Goal: Transaction & Acquisition: Book appointment/travel/reservation

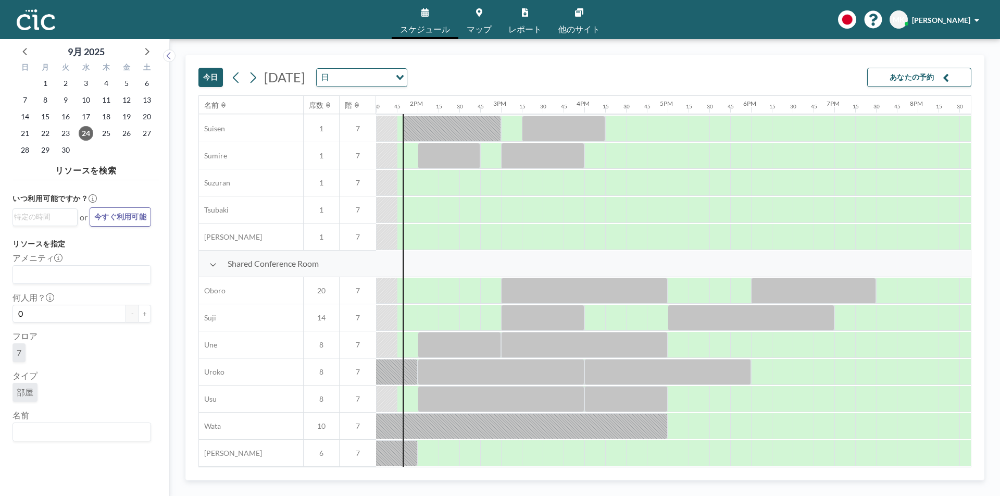
scroll to position [349, 1125]
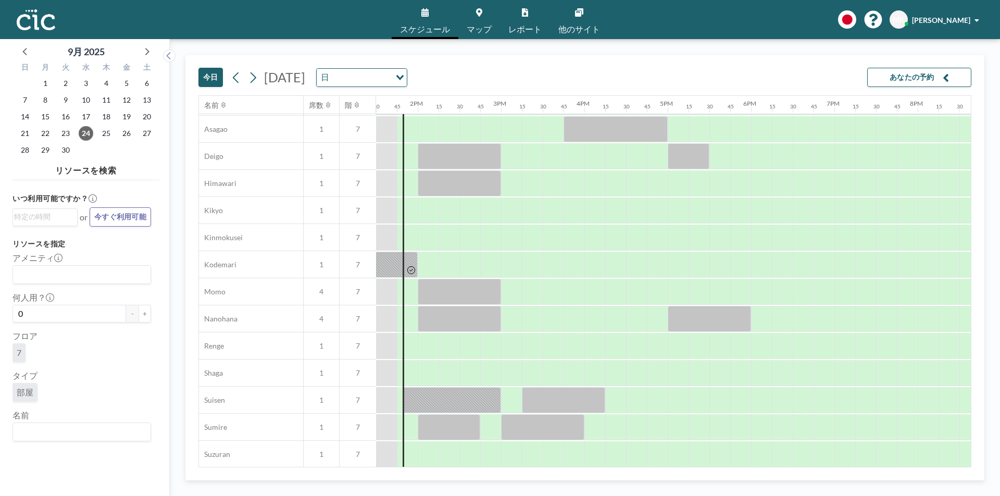
click at [475, 18] on link "マップ" at bounding box center [479, 19] width 42 height 39
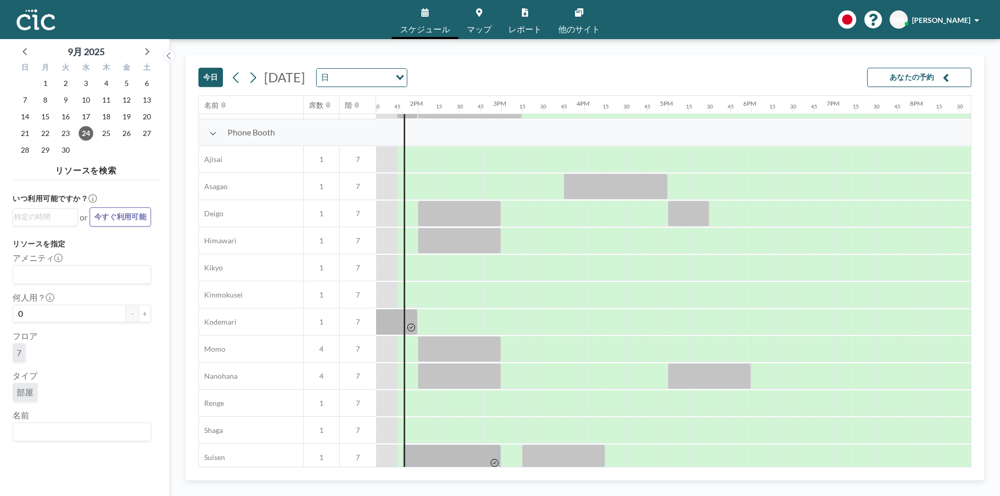
scroll to position [303, 1125]
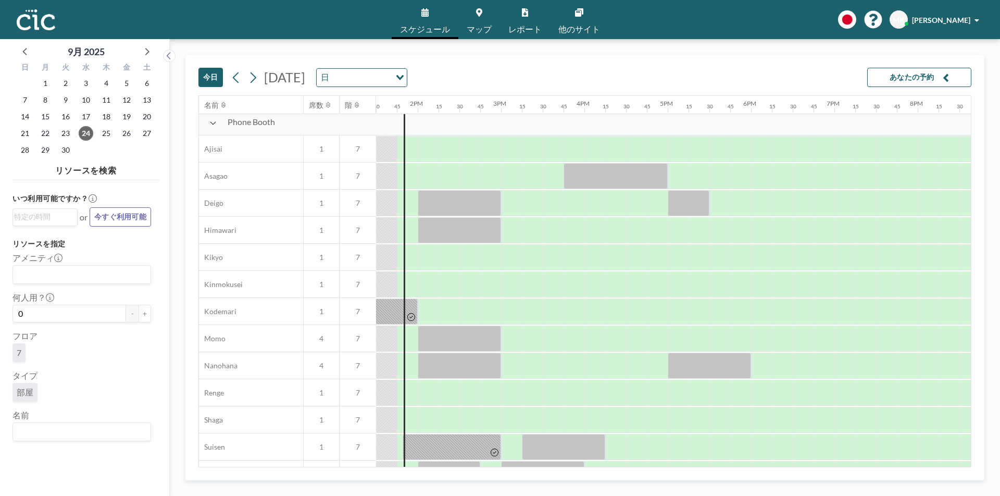
click at [483, 21] on link "マップ" at bounding box center [479, 19] width 42 height 39
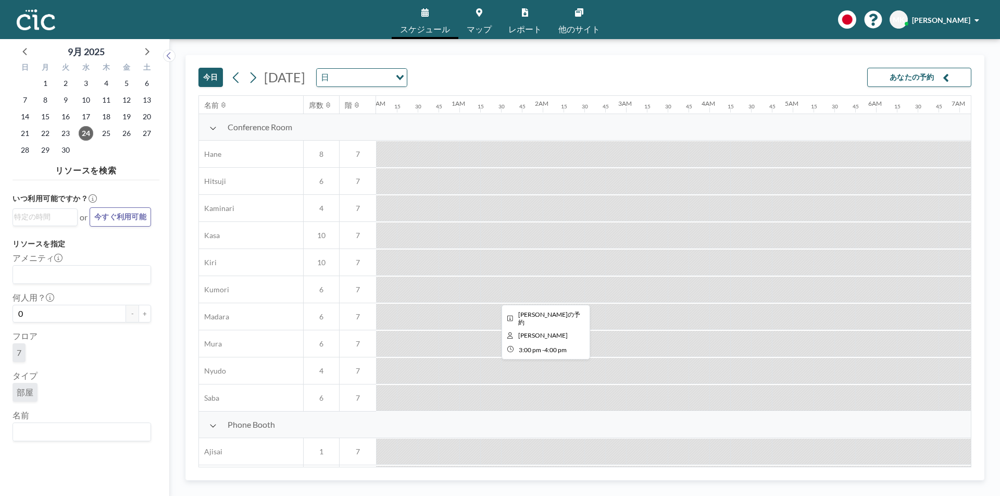
scroll to position [0, 1125]
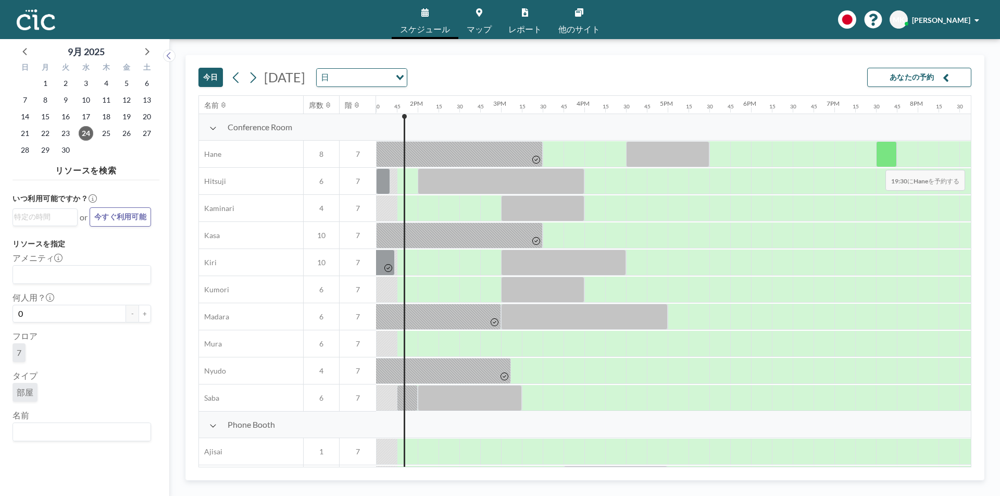
click at [877, 163] on div at bounding box center [886, 154] width 21 height 26
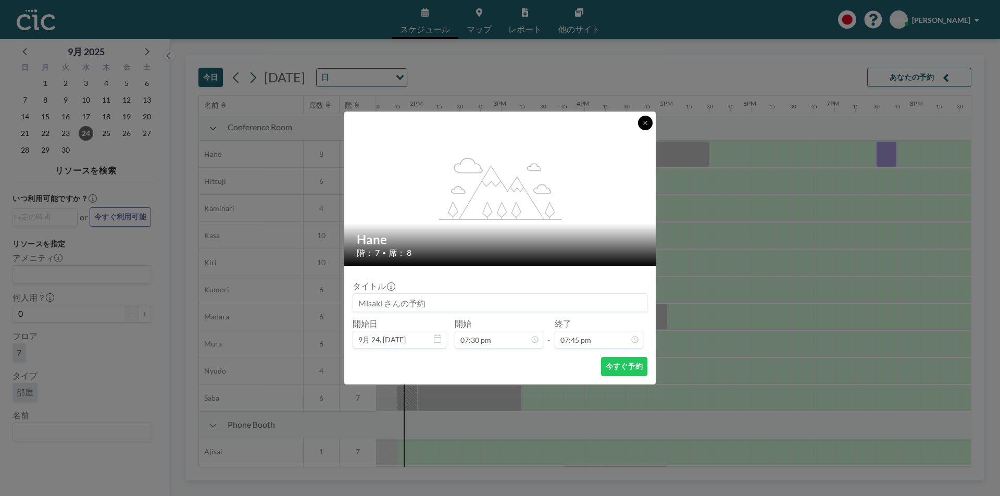
click at [642, 124] on button at bounding box center [645, 123] width 15 height 15
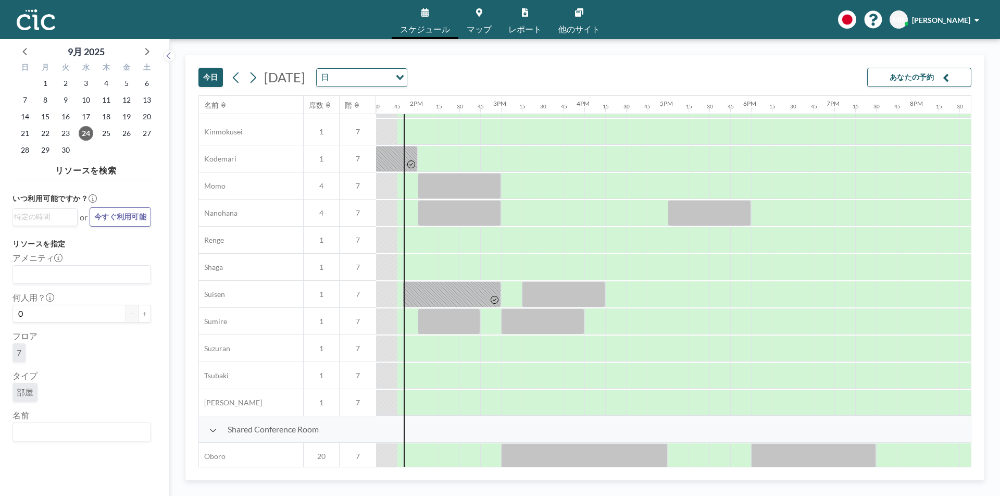
scroll to position [457, 1125]
click at [429, 402] on div at bounding box center [428, 401] width 21 height 26
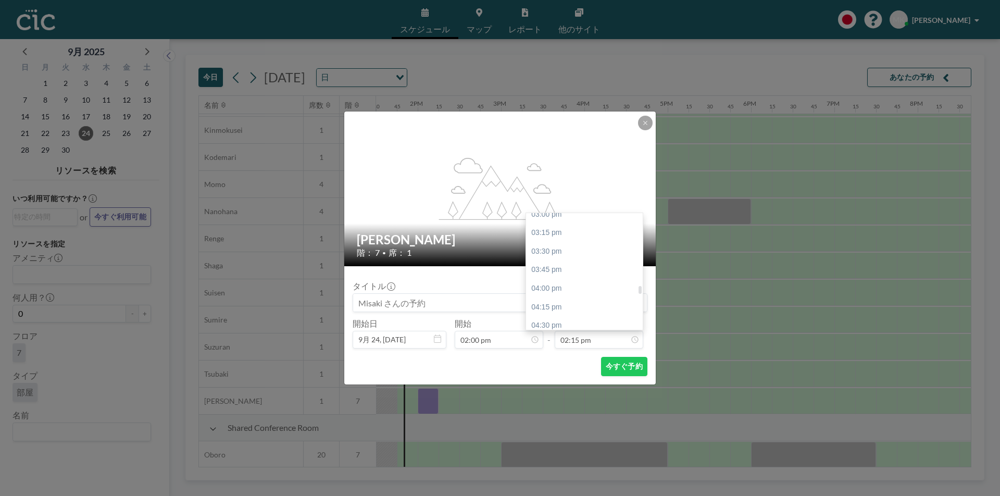
scroll to position [1104, 0]
click at [638, 290] on div at bounding box center [639, 288] width 3 height 7
click at [555, 304] on div "04:00 pm" at bounding box center [587, 304] width 122 height 19
type input "04:00 pm"
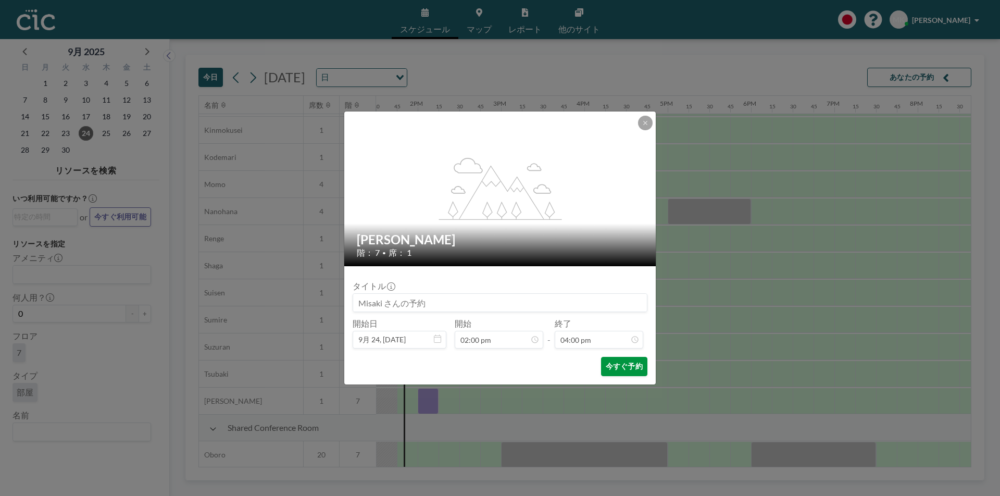
click at [615, 362] on button "今すぐ予約" at bounding box center [624, 366] width 46 height 19
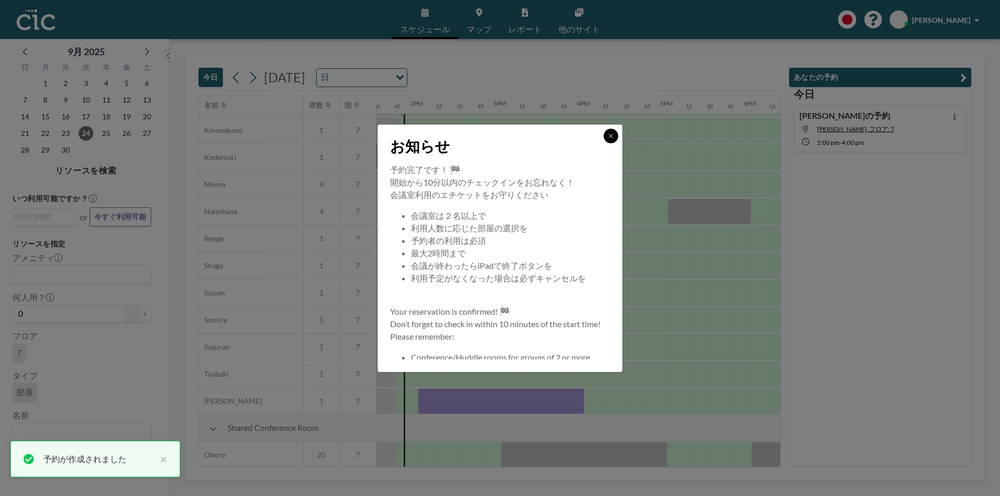
click at [605, 135] on button at bounding box center [611, 136] width 15 height 15
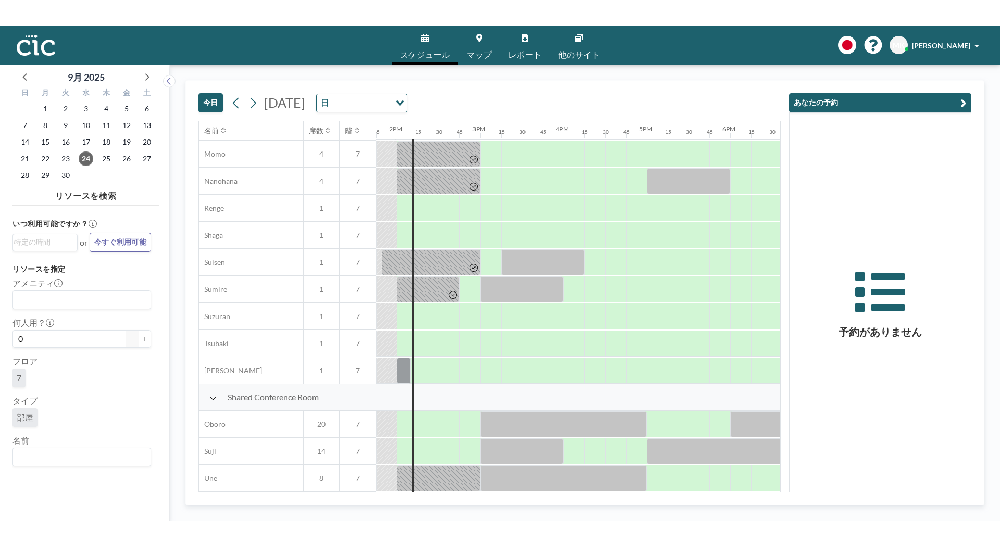
scroll to position [508, 1146]
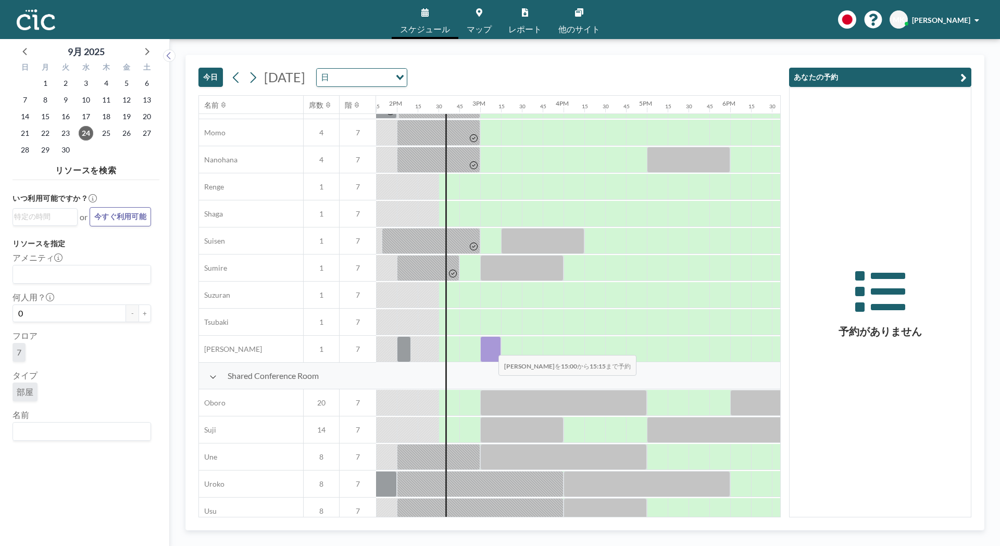
click at [490, 348] on div at bounding box center [490, 349] width 21 height 26
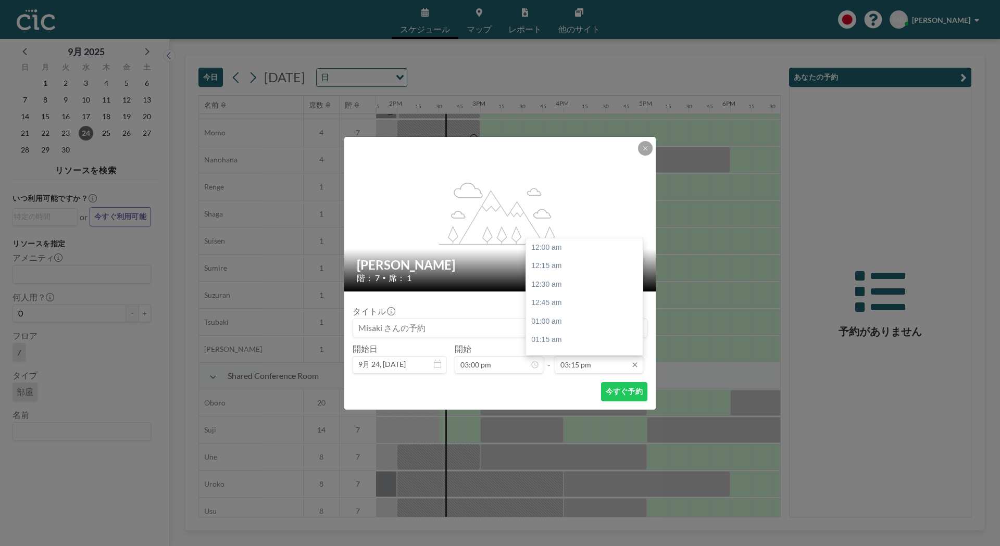
scroll to position [1131, 0]
click at [549, 306] on div "04:00 pm" at bounding box center [587, 303] width 122 height 19
type input "04:00 pm"
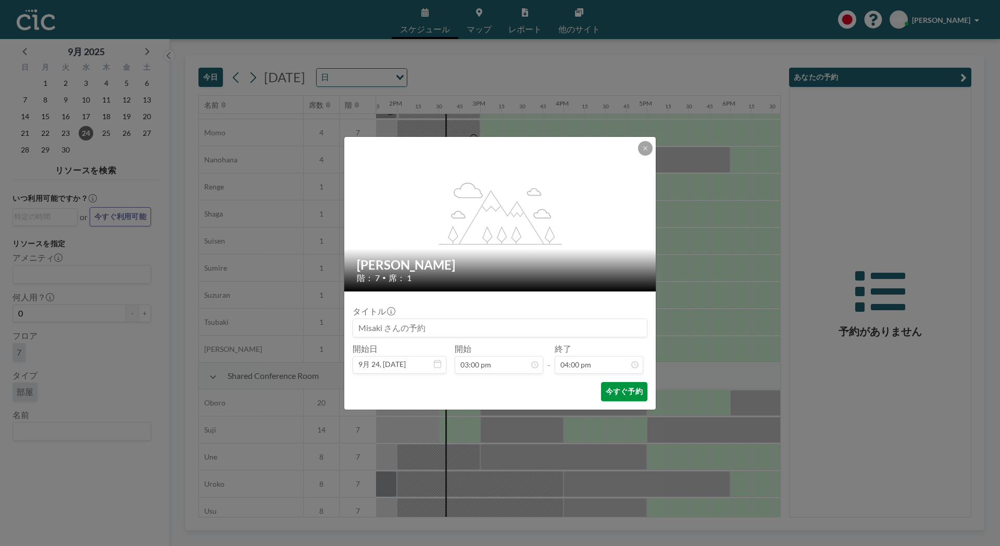
click at [615, 394] on button "今すぐ予約" at bounding box center [624, 391] width 46 height 19
